Goal: Task Accomplishment & Management: Manage account settings

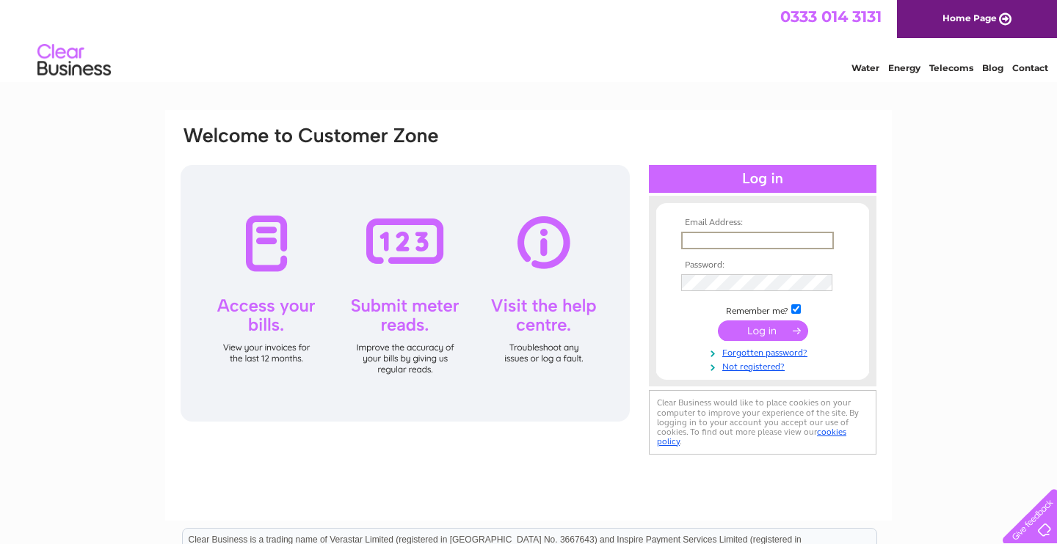
click at [740, 241] on input "text" at bounding box center [757, 241] width 153 height 18
type input "a"
type input "m"
click at [726, 200] on div at bounding box center [762, 203] width 227 height 15
click at [707, 244] on input "text" at bounding box center [757, 241] width 153 height 18
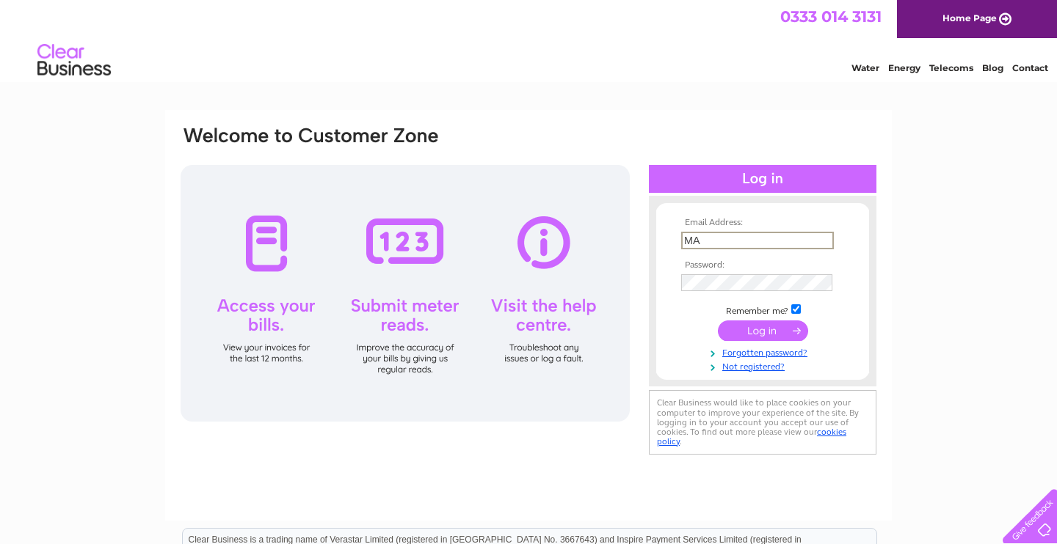
type input "M"
type input "K"
type input "k"
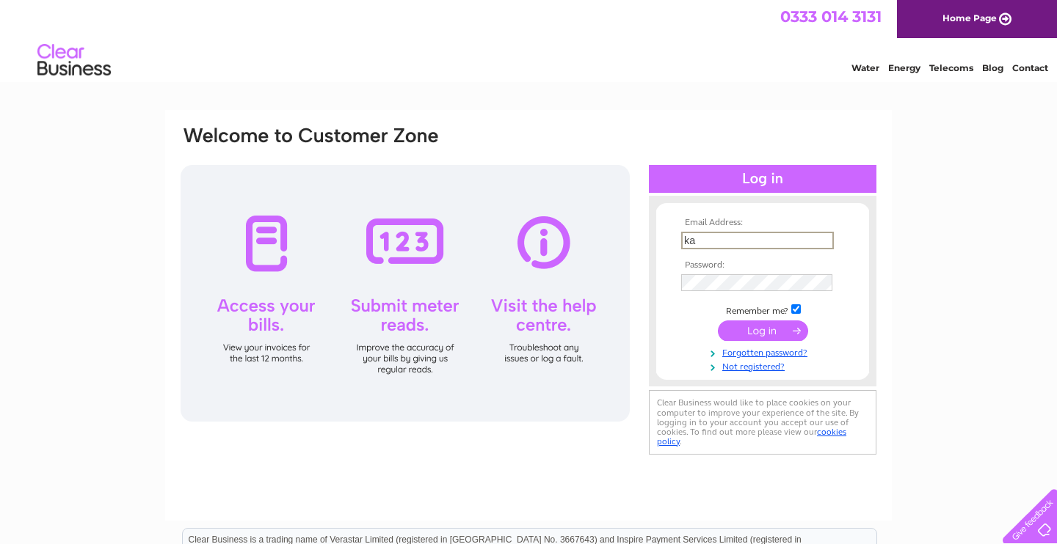
type input "k"
type input "amirdarwesh02@gmail.com"
click at [718, 321] on input "submit" at bounding box center [763, 331] width 90 height 21
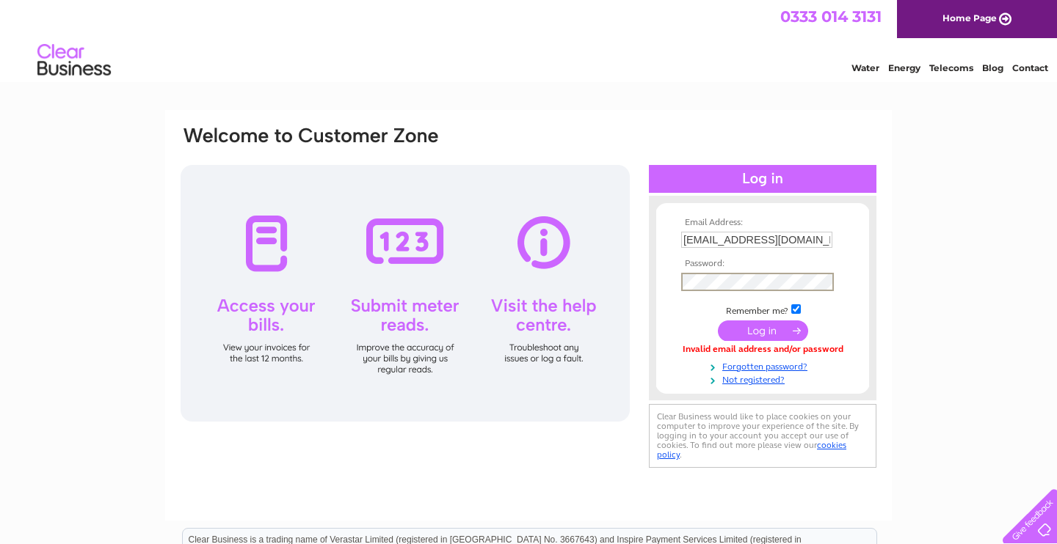
click at [718, 321] on input "submit" at bounding box center [763, 331] width 90 height 21
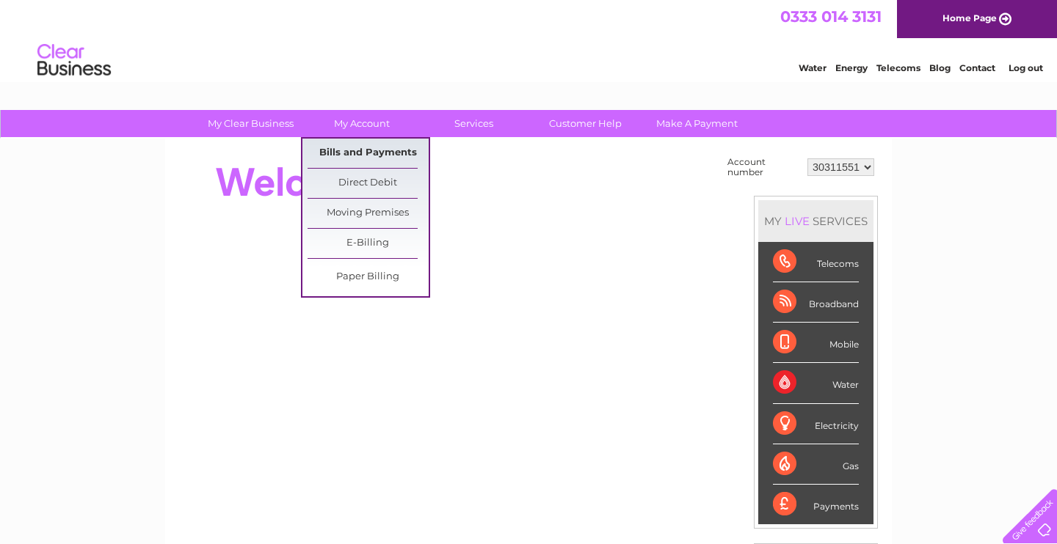
click at [359, 149] on link "Bills and Payments" at bounding box center [367, 153] width 121 height 29
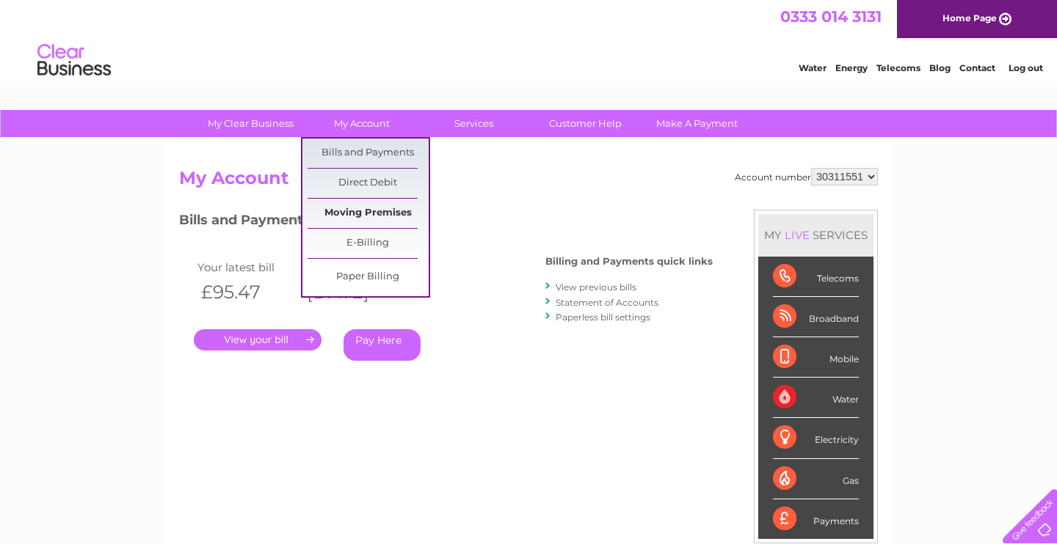
click at [375, 216] on link "Moving Premises" at bounding box center [367, 213] width 121 height 29
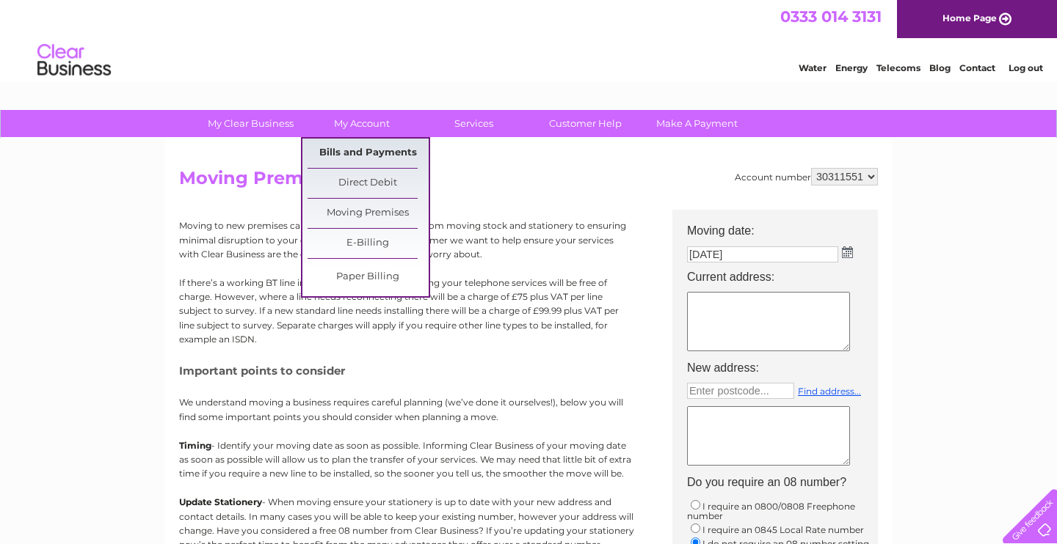
click at [369, 153] on link "Bills and Payments" at bounding box center [367, 153] width 121 height 29
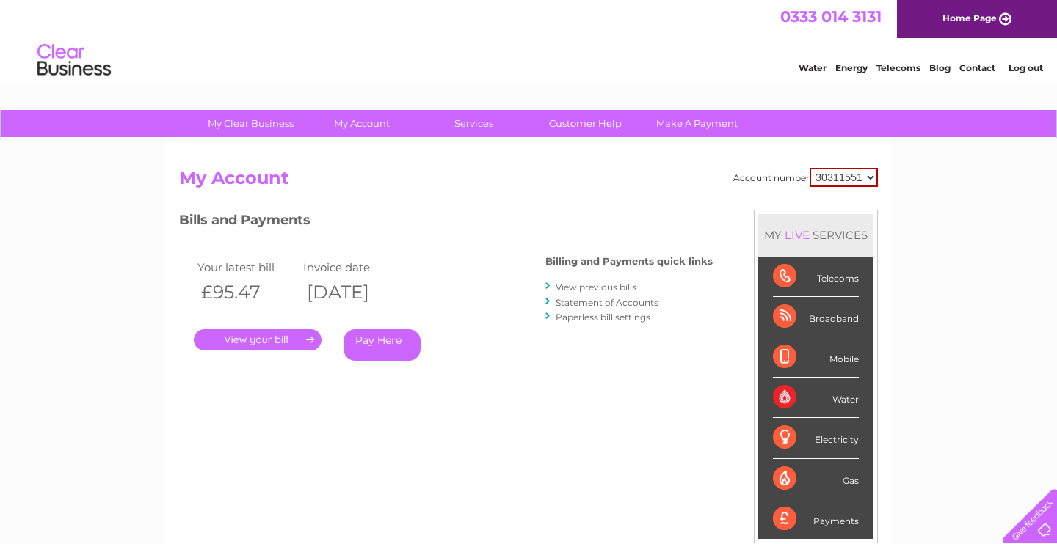
click at [297, 338] on link "." at bounding box center [258, 339] width 128 height 21
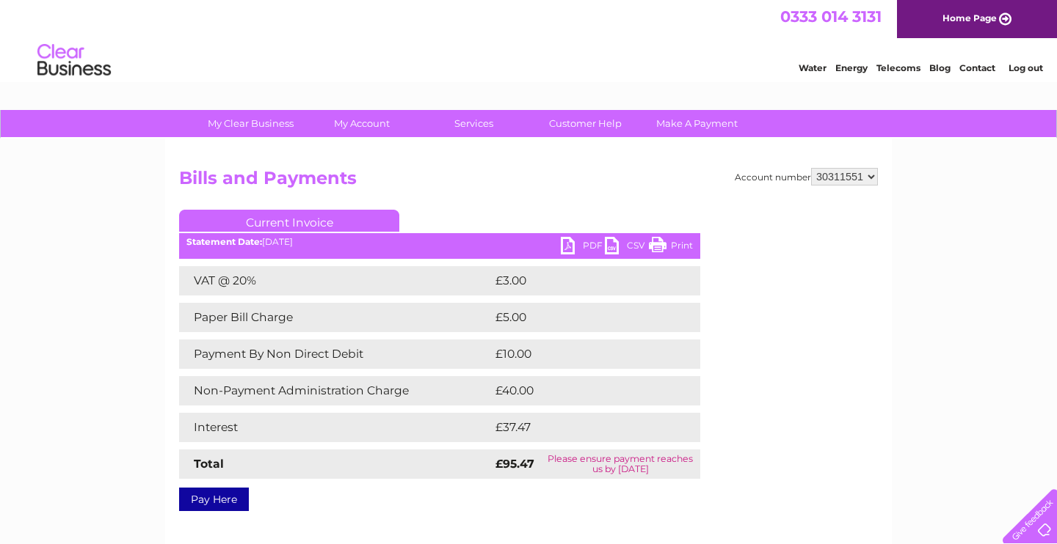
click at [208, 496] on link "Pay Here" at bounding box center [214, 499] width 70 height 23
click at [582, 242] on link "PDF" at bounding box center [583, 247] width 44 height 21
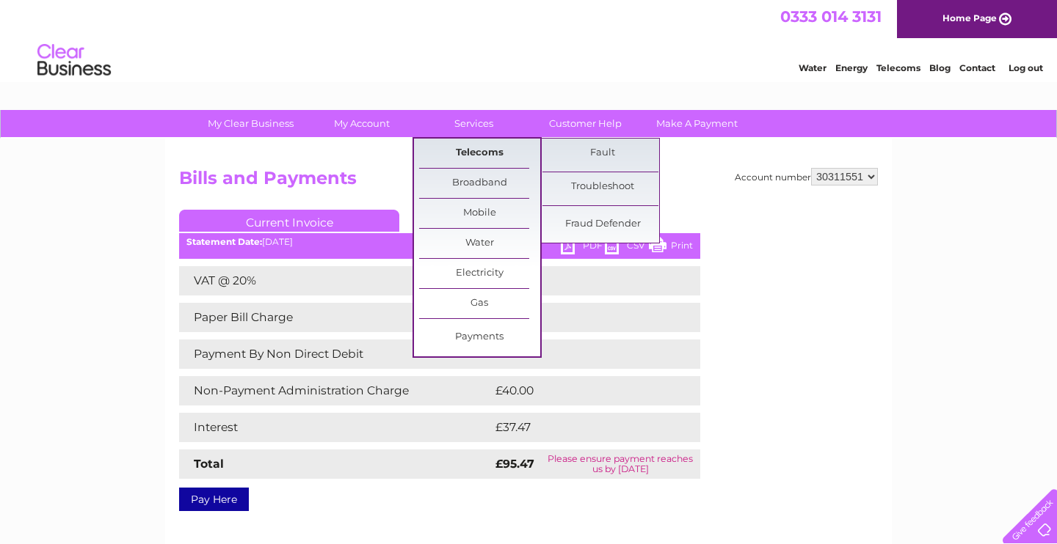
click at [468, 155] on link "Telecoms" at bounding box center [479, 153] width 121 height 29
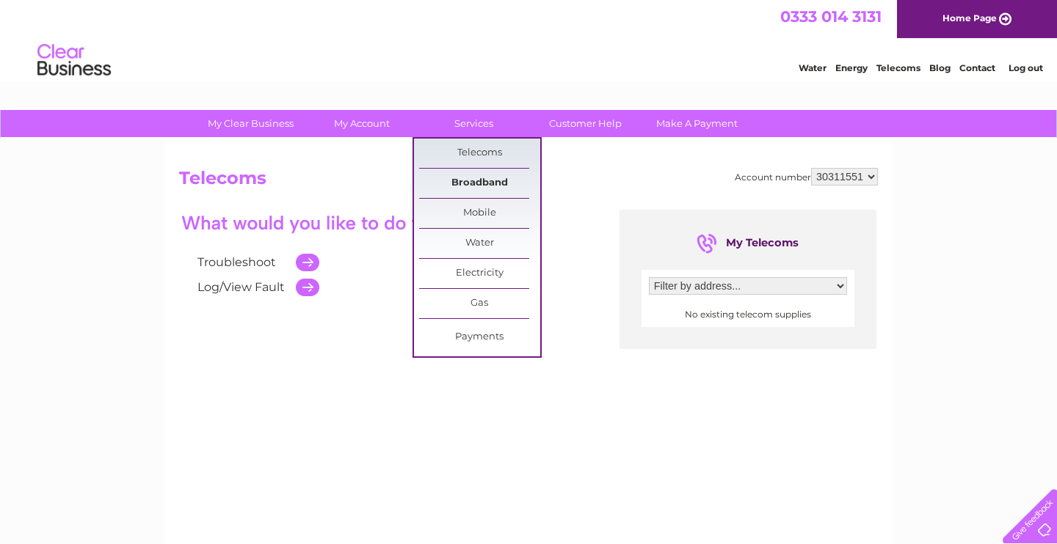
click at [471, 185] on link "Broadband" at bounding box center [479, 183] width 121 height 29
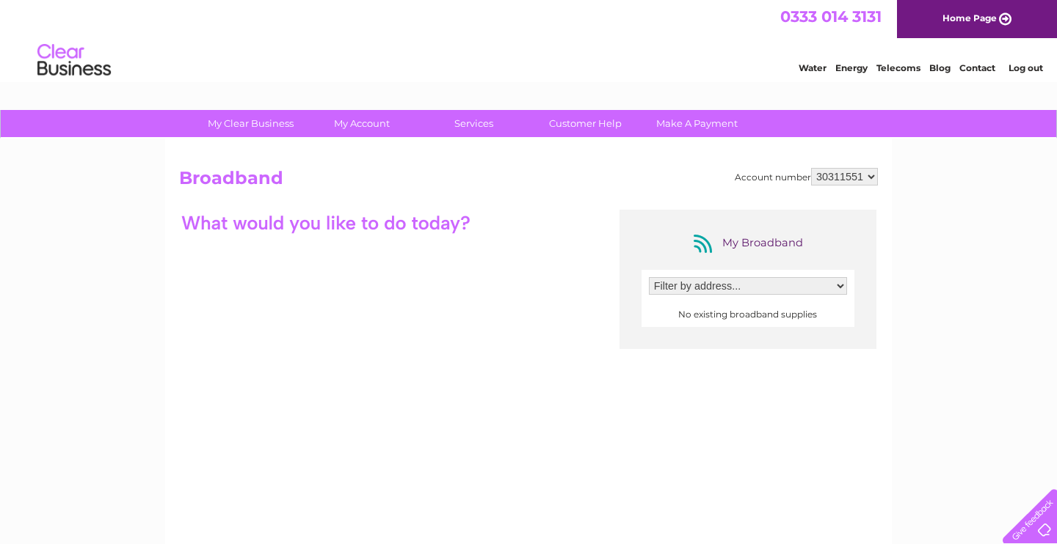
click at [649, 277] on select "Filter by address..." at bounding box center [748, 286] width 198 height 18
click at [838, 286] on select "Filter by address..." at bounding box center [748, 286] width 198 height 18
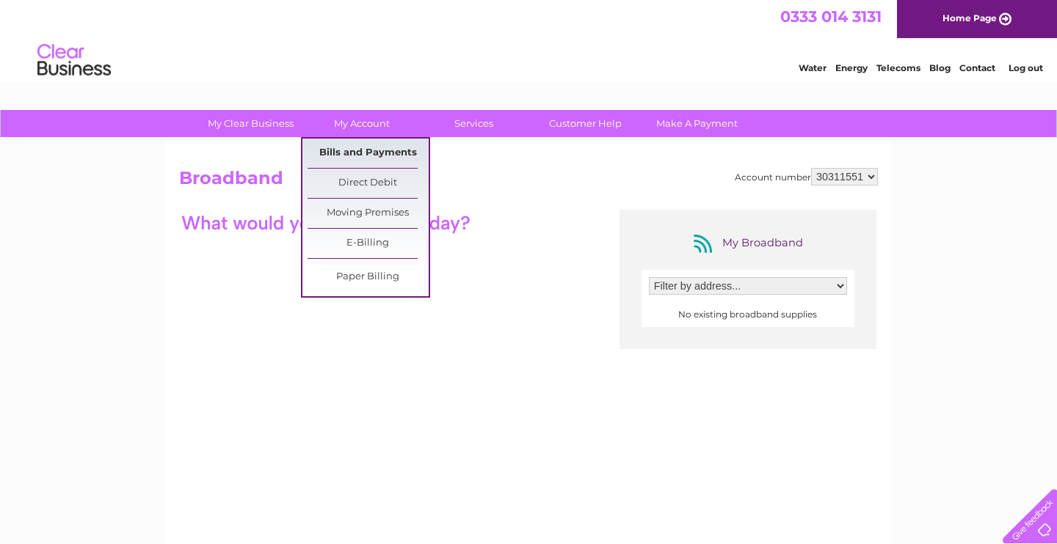
click at [353, 157] on link "Bills and Payments" at bounding box center [367, 153] width 121 height 29
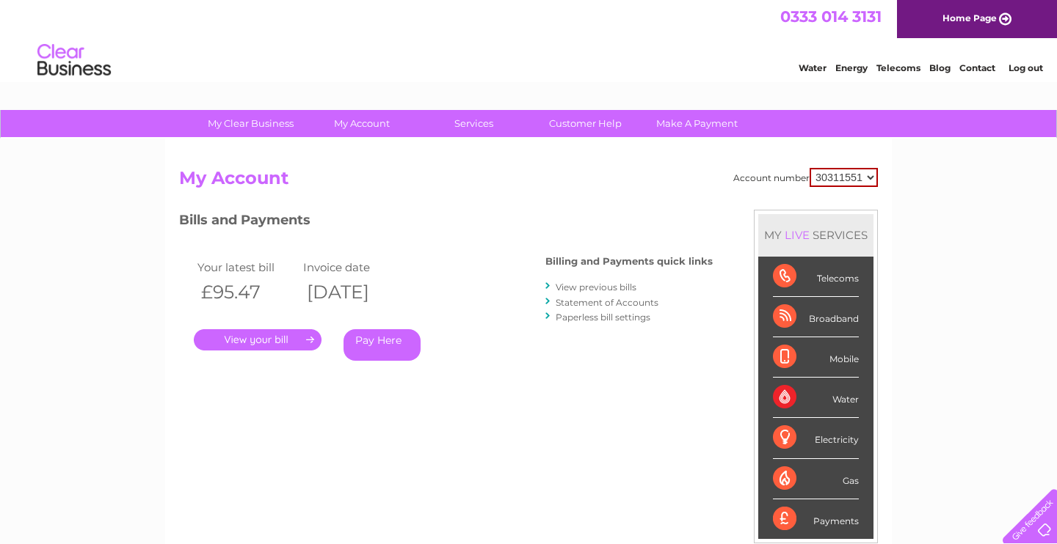
click at [591, 291] on link "View previous bills" at bounding box center [595, 287] width 81 height 11
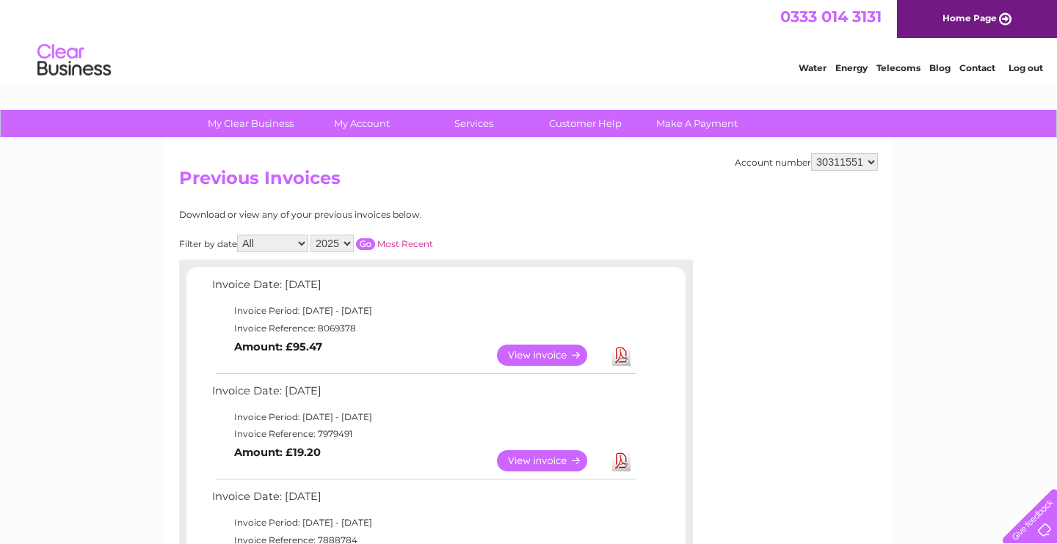
click at [617, 456] on link "Download" at bounding box center [621, 461] width 18 height 21
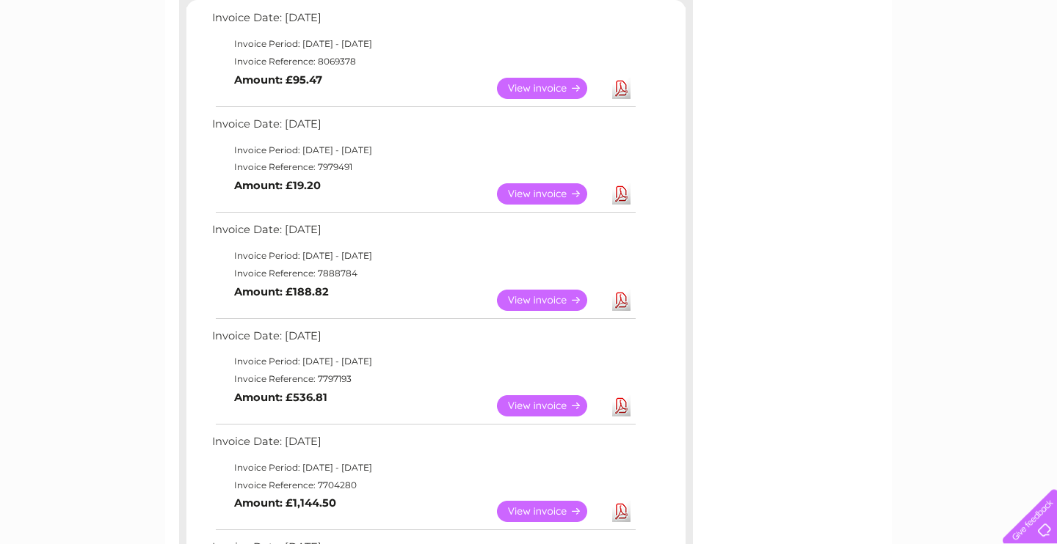
scroll to position [268, 0]
click at [617, 302] on link "Download" at bounding box center [621, 299] width 18 height 21
